Goal: Check status: Check status

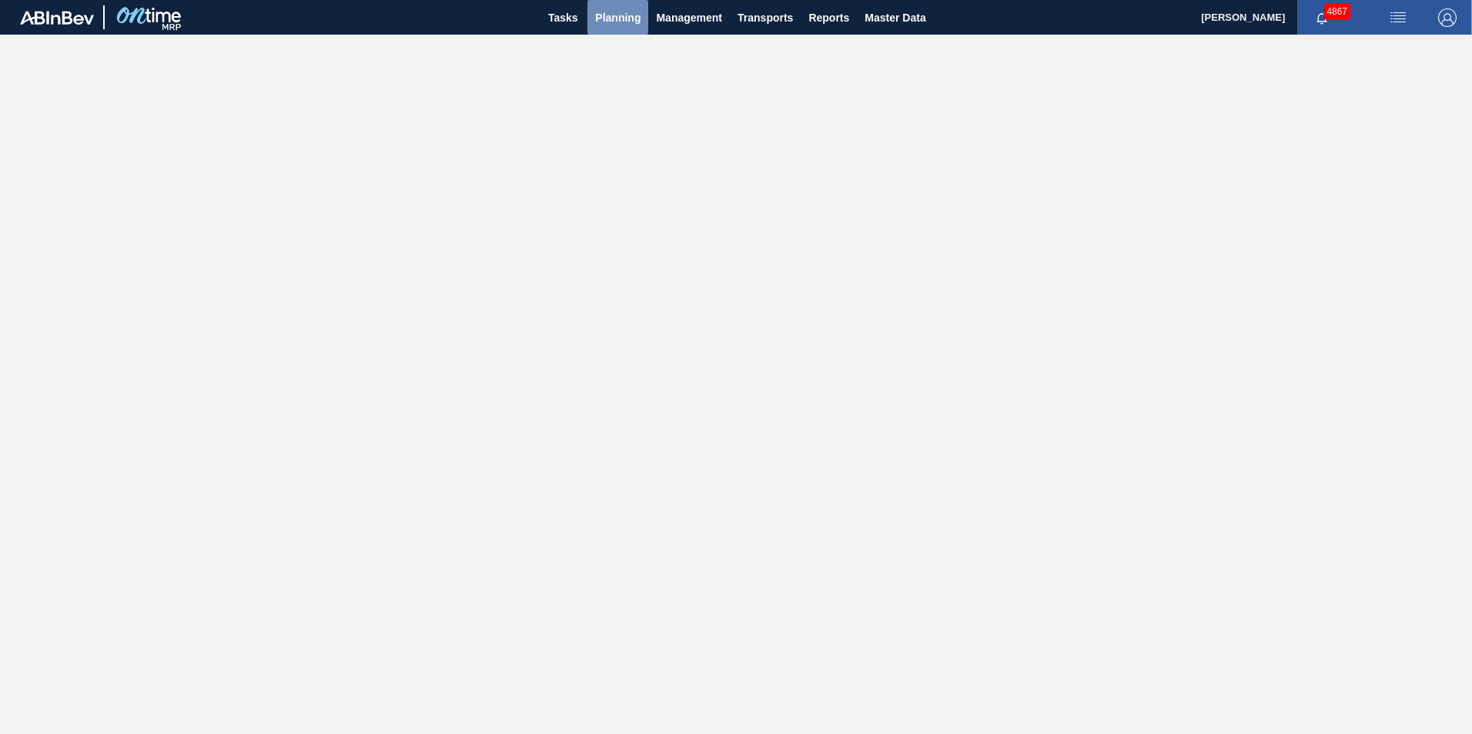
click at [623, 18] on span "Planning" at bounding box center [617, 17] width 45 height 18
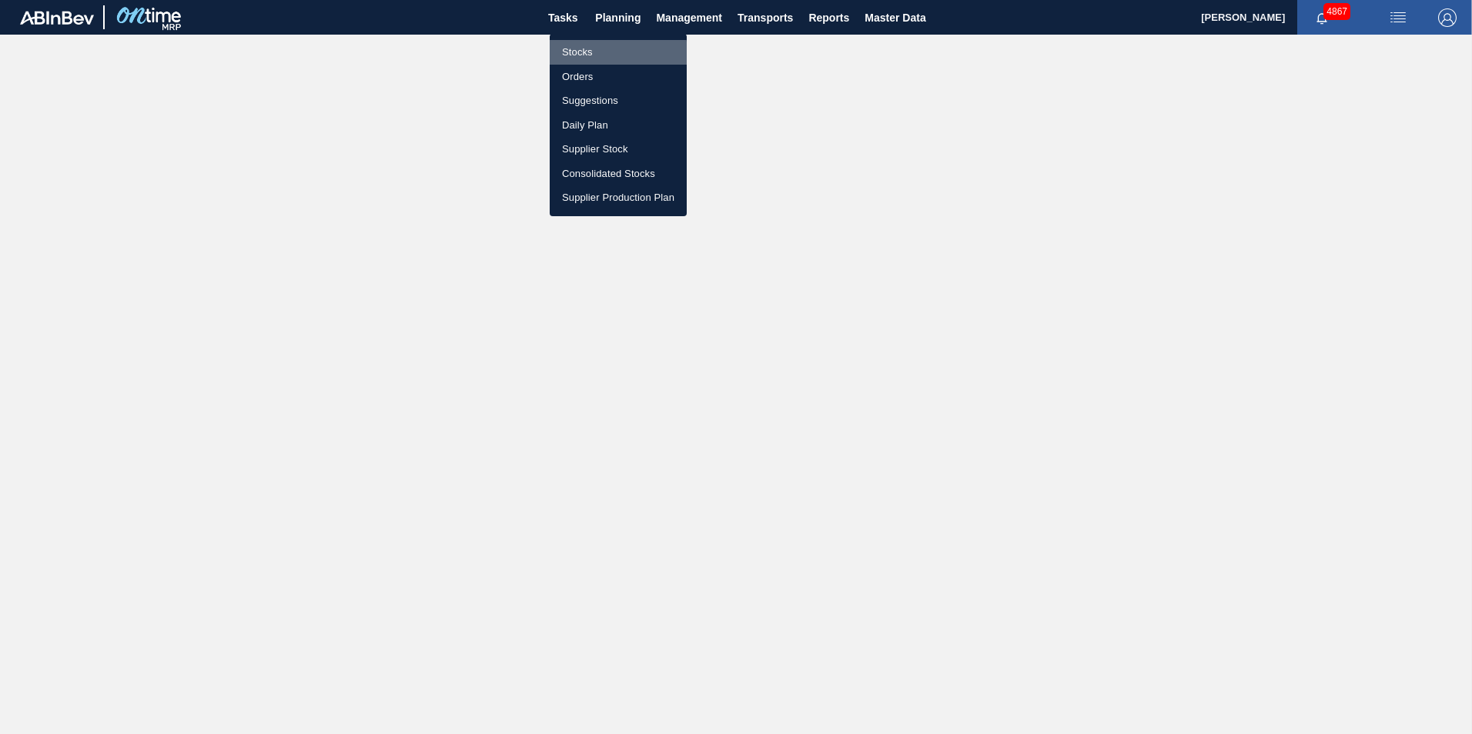
click at [570, 55] on li "Stocks" at bounding box center [618, 52] width 137 height 25
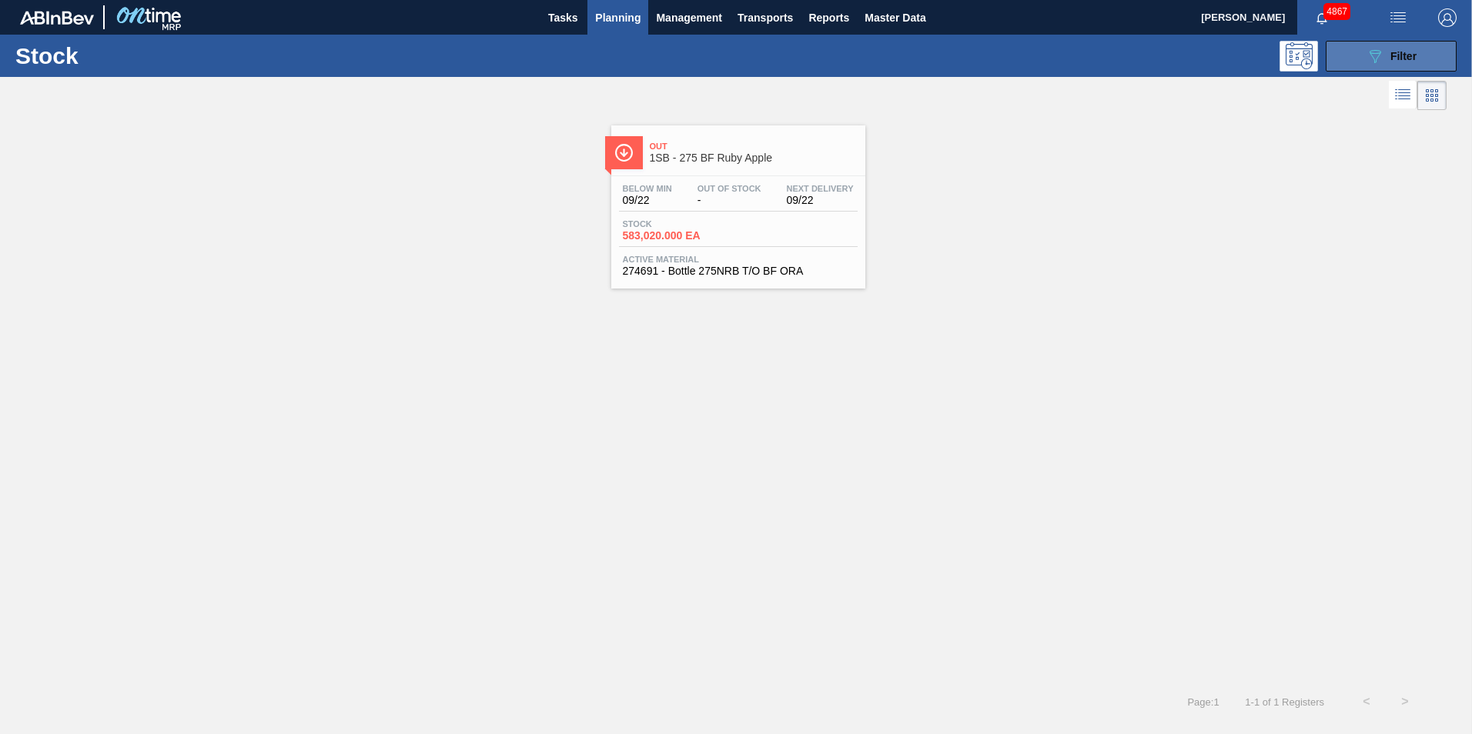
click at [1430, 62] on button "089F7B8B-B2A5-4AFE-B5C0-19BA573D28AC Filter" at bounding box center [1391, 56] width 131 height 31
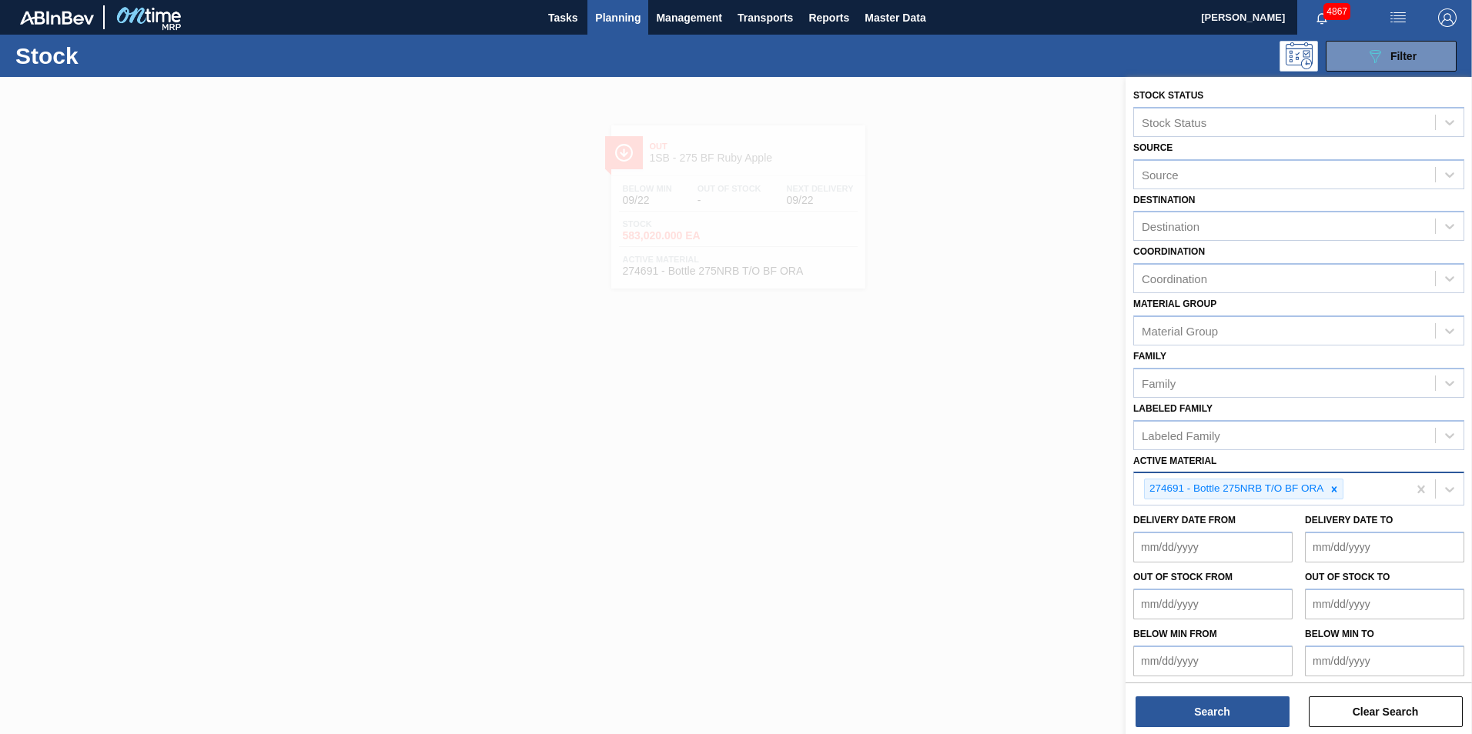
click at [1337, 488] on icon at bounding box center [1334, 489] width 5 height 5
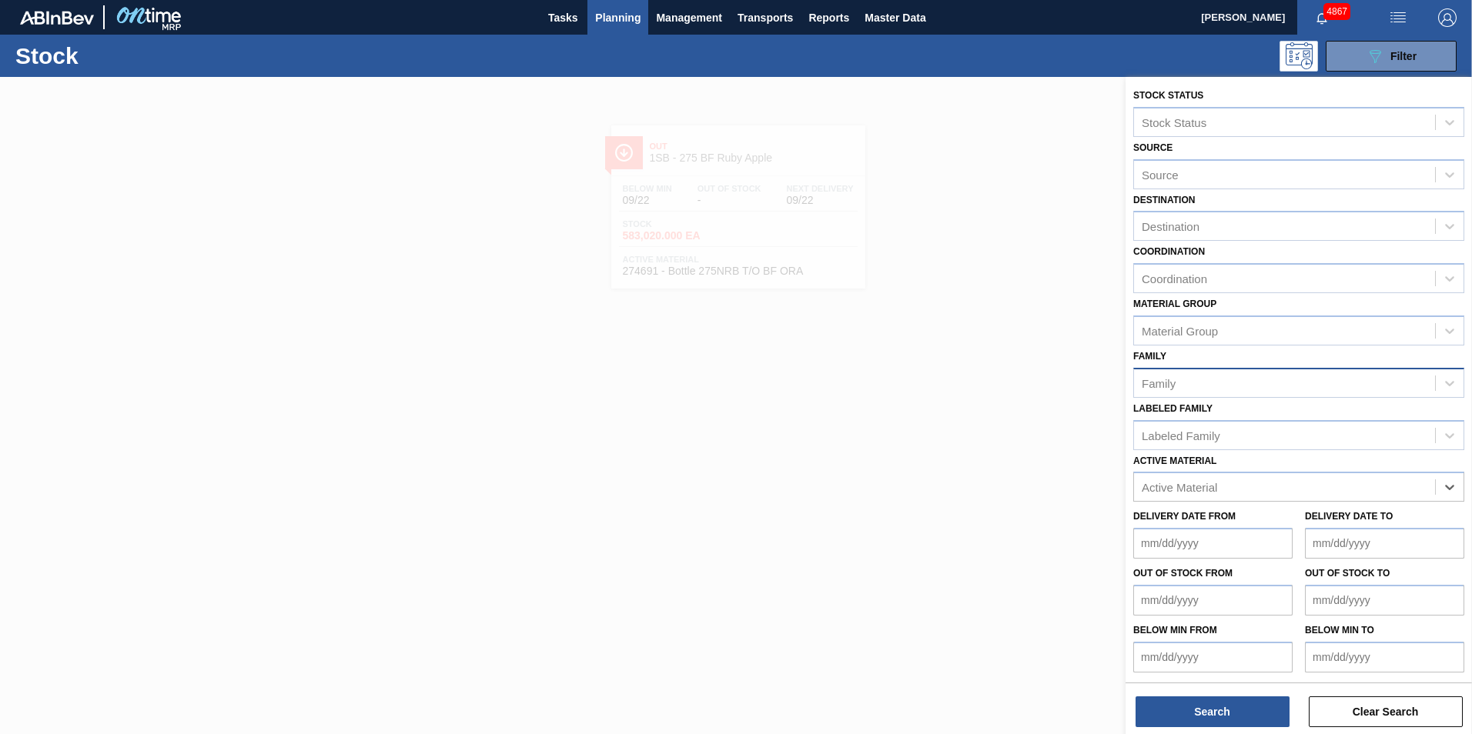
paste Material "285235"
type Material "285235"
click at [1214, 711] on button "Search" at bounding box center [1213, 712] width 154 height 31
